Goal: Check status: Check status

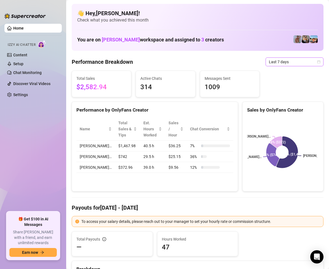
click at [317, 61] on icon "calendar" at bounding box center [318, 61] width 3 height 3
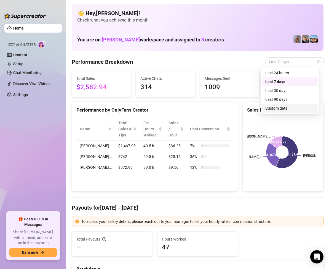
click at [288, 109] on div "Custom date" at bounding box center [289, 108] width 49 height 6
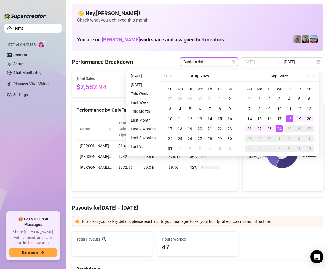
type input "[DATE]"
click at [280, 128] on div "24" at bounding box center [279, 128] width 7 height 7
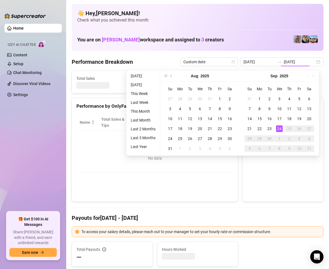
type input "[DATE]"
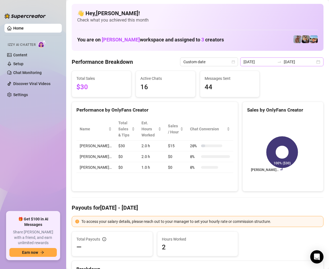
click at [312, 63] on div "[DATE] [DATE]" at bounding box center [281, 61] width 83 height 9
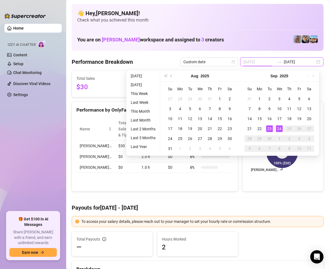
type input "[DATE]"
click at [272, 127] on div "23" at bounding box center [269, 128] width 7 height 7
click at [271, 127] on div "23" at bounding box center [269, 128] width 7 height 7
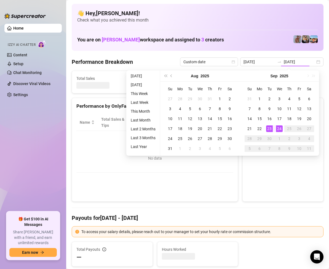
type input "[DATE]"
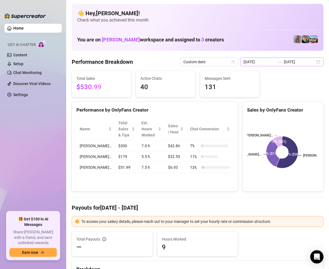
click at [313, 62] on div "[DATE] [DATE]" at bounding box center [281, 61] width 83 height 9
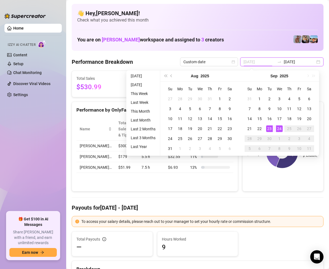
type input "[DATE]"
click at [278, 127] on div "24" at bounding box center [279, 128] width 7 height 7
type input "[DATE]"
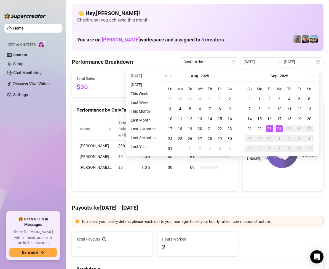
type input "[DATE]"
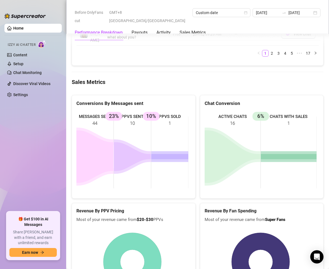
scroll to position [689, 0]
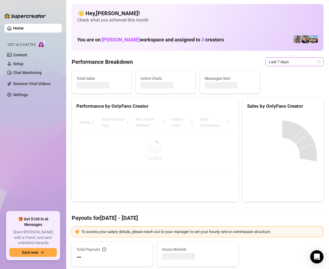
click at [302, 62] on span "Last 7 days" at bounding box center [294, 62] width 51 height 8
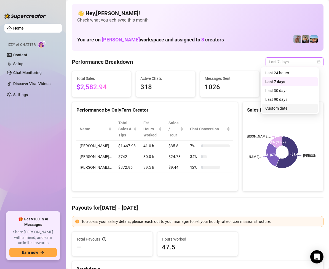
click at [279, 107] on div "Custom date" at bounding box center [289, 108] width 49 height 6
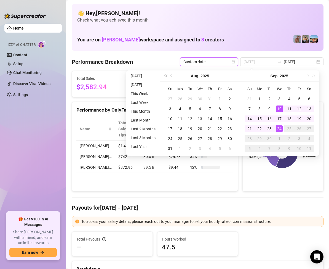
type input "[DATE]"
click at [279, 126] on div "24" at bounding box center [279, 128] width 7 height 7
click at [279, 125] on div "24" at bounding box center [279, 128] width 7 height 7
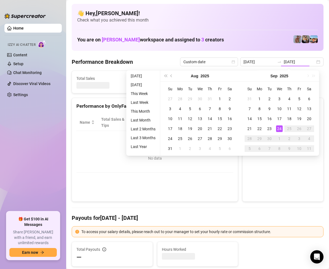
type input "[DATE]"
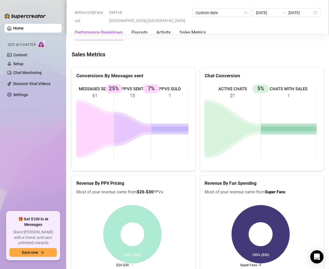
scroll to position [772, 0]
